Goal: Complete application form

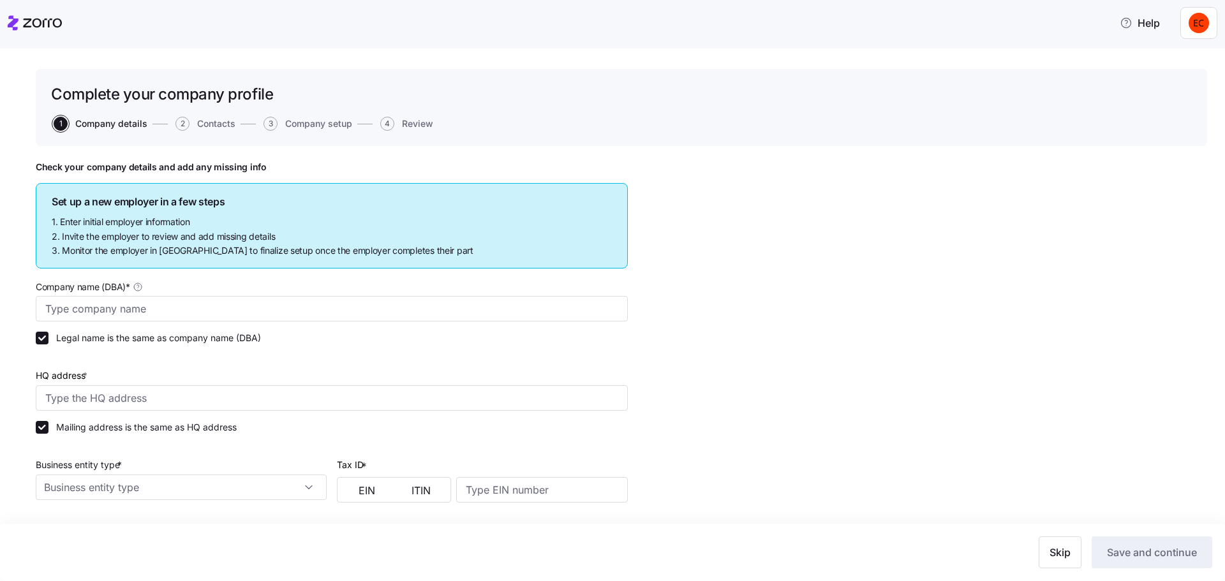
type input "Allegeant LLC"
type input "1954 Greenspring Dr suite 640, Timonium, MD 21093, USA"
type input "640955384"
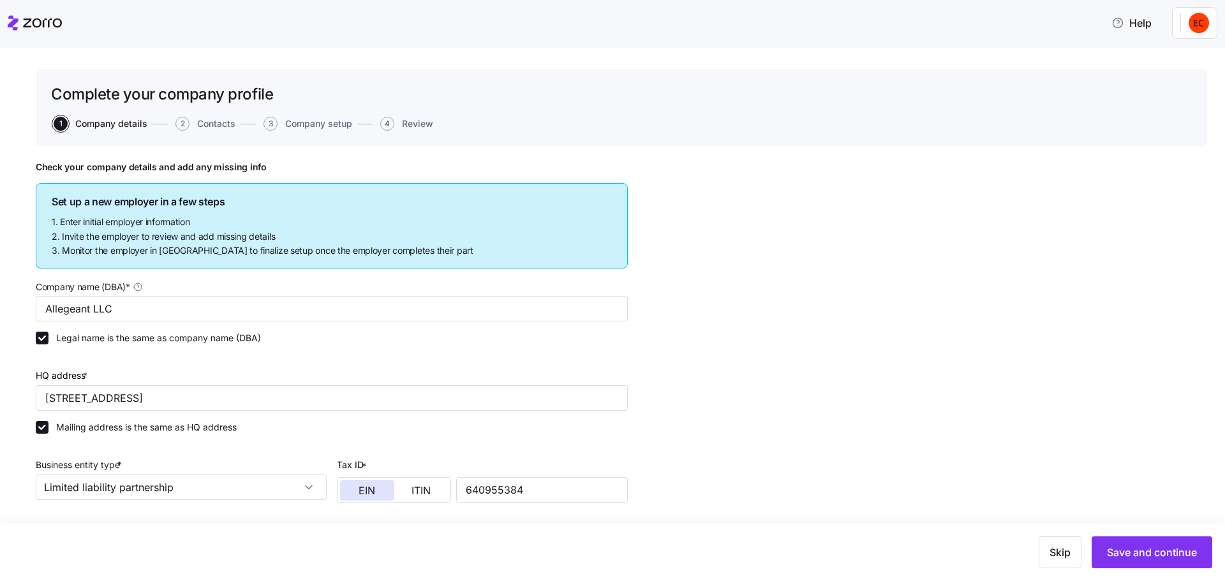
type input "Limited liability partnership"
type input "52512 - Health and Welfare Funds"
click at [6, 18] on header "Help" at bounding box center [612, 20] width 1225 height 41
drag, startPoint x: 8, startPoint y: 20, endPoint x: 173, endPoint y: 33, distance: 165.2
click at [9, 20] on icon at bounding box center [35, 22] width 54 height 15
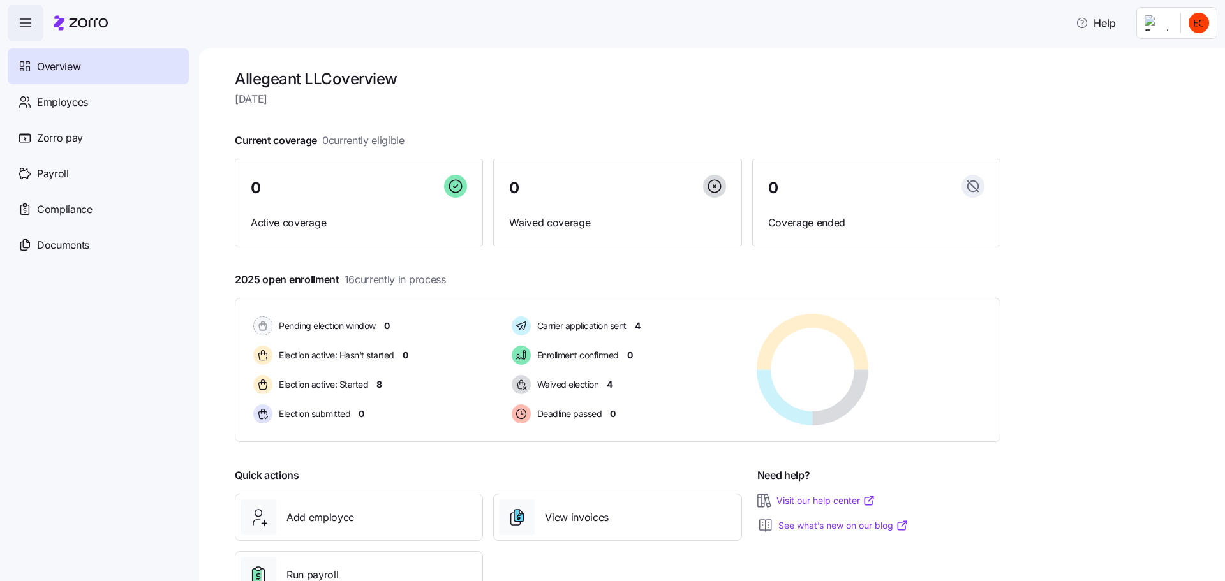
click at [1155, 25] on html "Help Overview Employees Zorro pay Payroll Compliance Documents Allegeant LLC ov…" at bounding box center [612, 287] width 1225 height 574
click at [1157, 59] on div "Personal view" at bounding box center [1160, 57] width 75 height 14
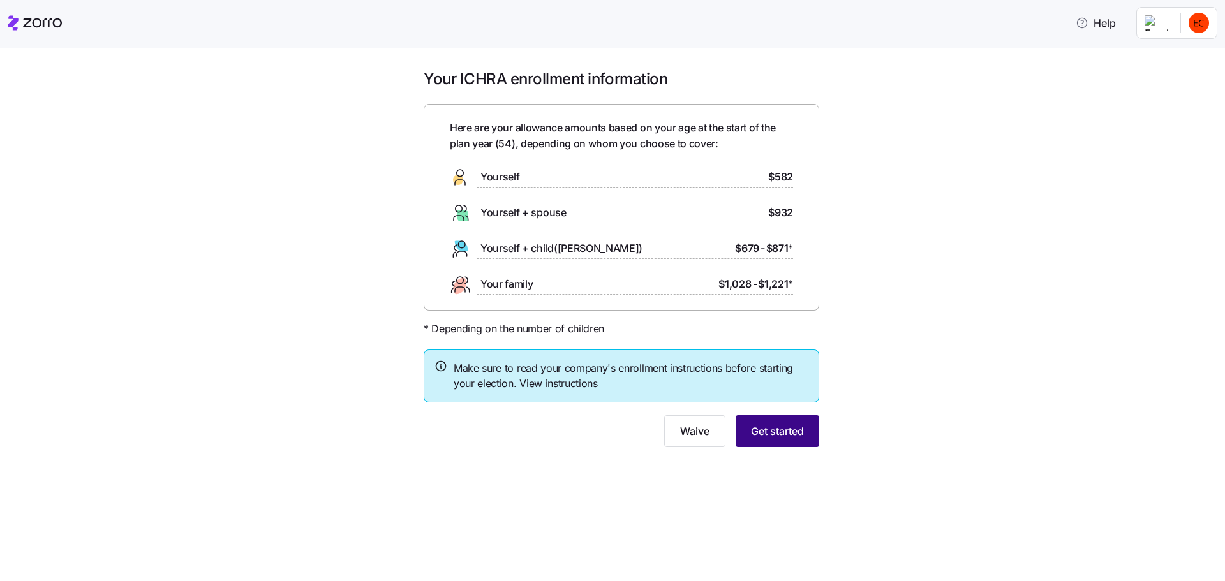
click at [781, 436] on span "Get started" at bounding box center [777, 431] width 53 height 15
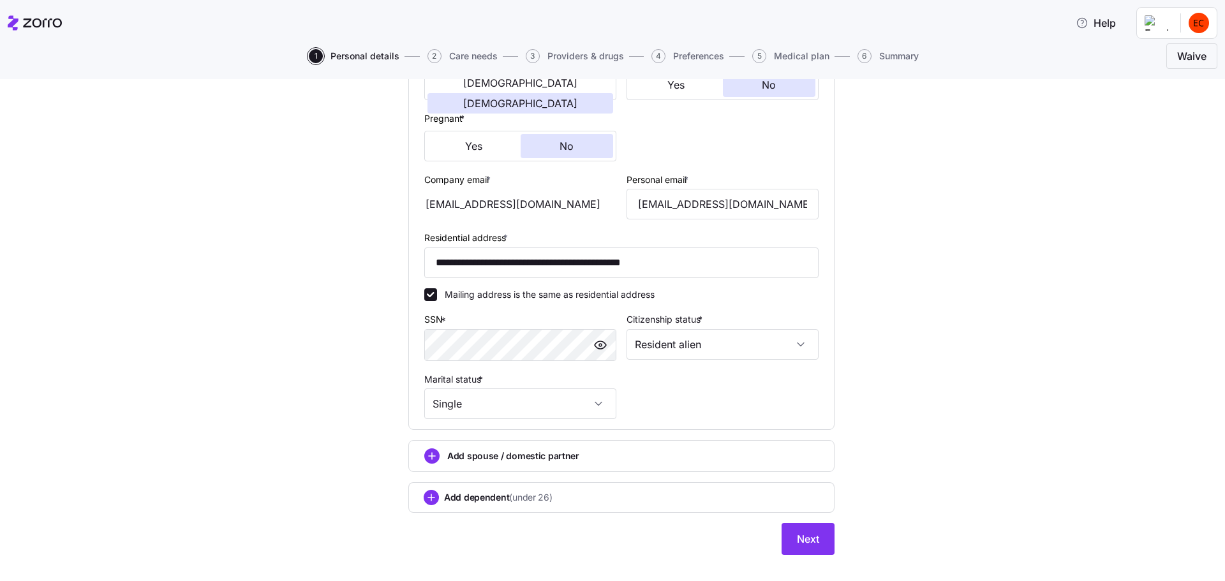
scroll to position [301, 0]
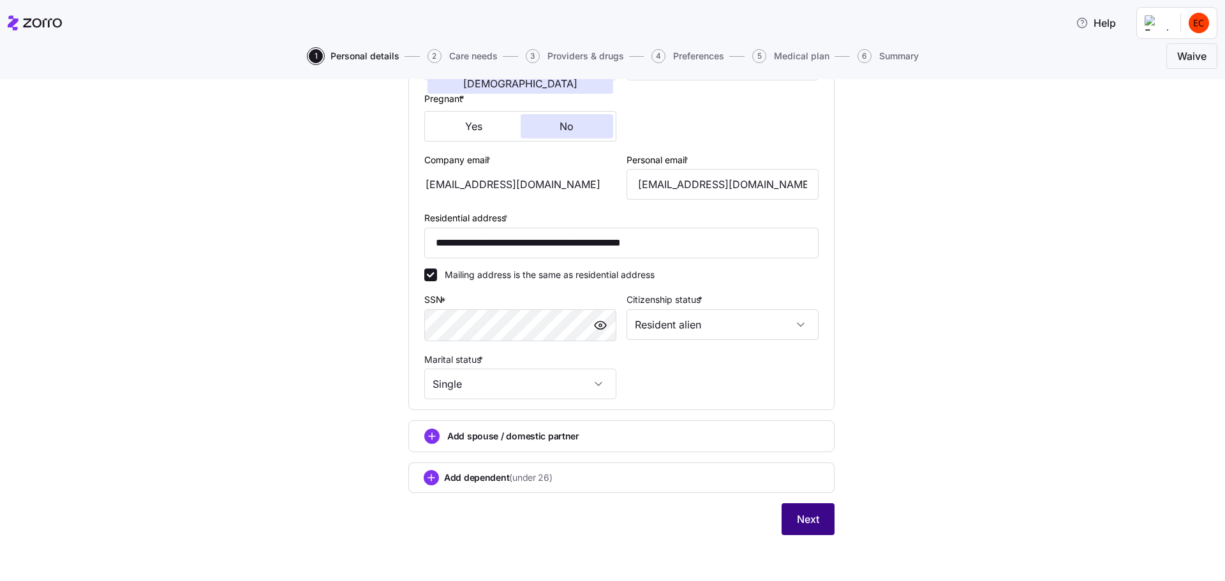
click at [799, 516] on span "Next" at bounding box center [808, 519] width 22 height 15
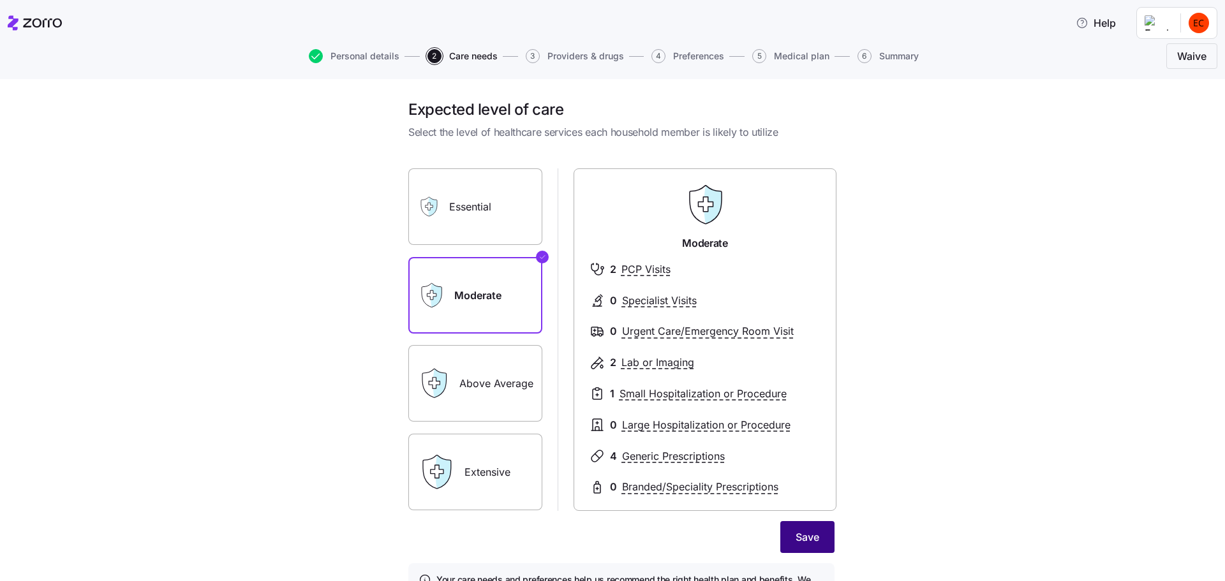
click at [804, 540] on span "Save" at bounding box center [808, 537] width 24 height 15
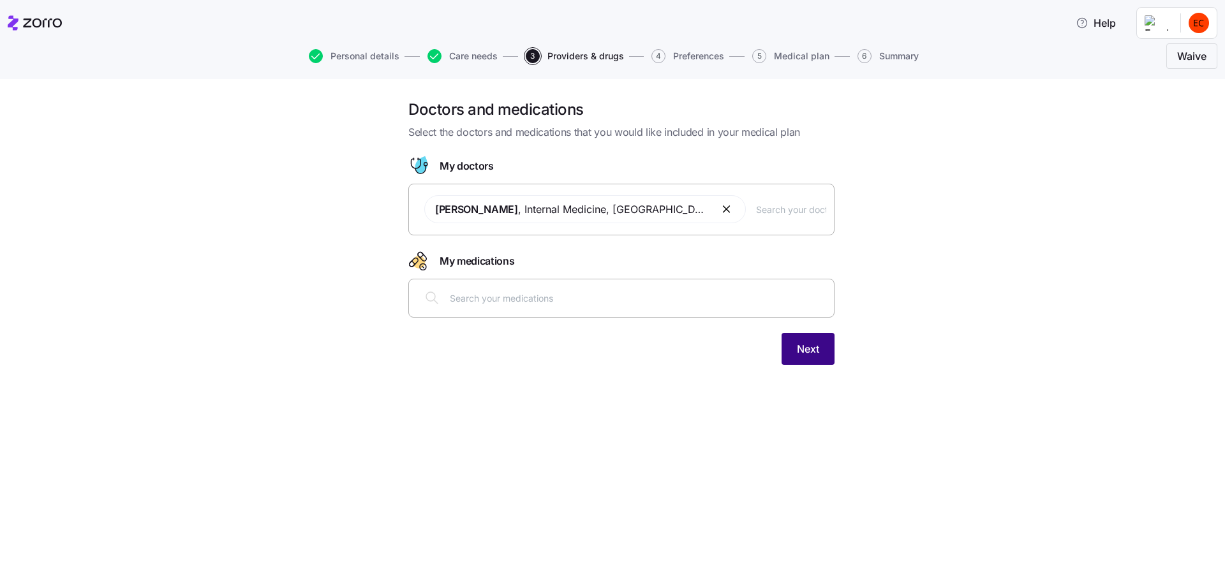
click at [806, 348] on span "Next" at bounding box center [808, 348] width 22 height 15
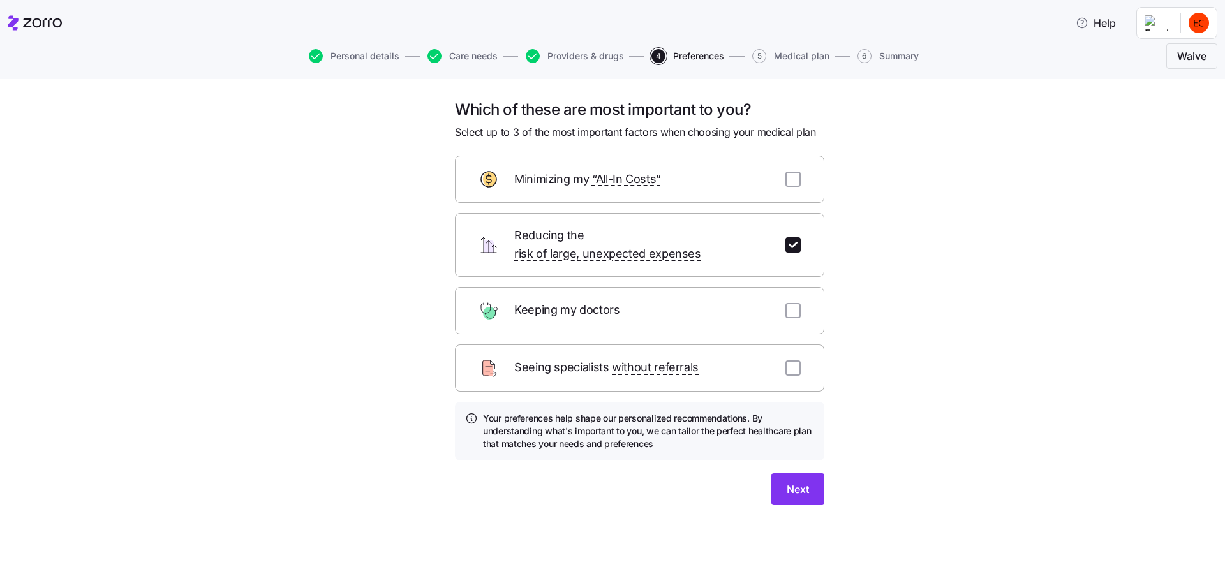
click at [1020, 320] on div "Which of these are most important to you? Select up to 3 of the most important …" at bounding box center [621, 318] width 1171 height 436
click at [797, 482] on span "Next" at bounding box center [798, 489] width 22 height 15
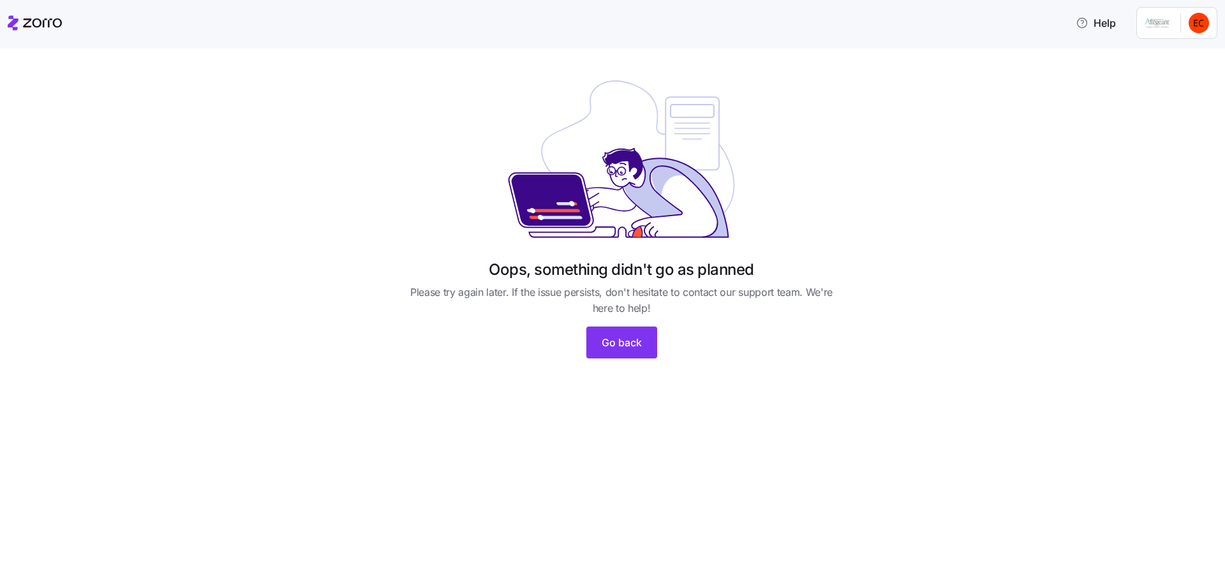
click at [430, 518] on div "Oops, something didn't go as planned Please try again later. If the issue persi…" at bounding box center [612, 314] width 1225 height 533
click at [1163, 22] on html "Help Oops, something didn't go as planned Please try again later. If the issue …" at bounding box center [612, 287] width 1225 height 574
click at [1170, 97] on div "Log out" at bounding box center [1148, 98] width 50 height 14
